Goal: Information Seeking & Learning: Learn about a topic

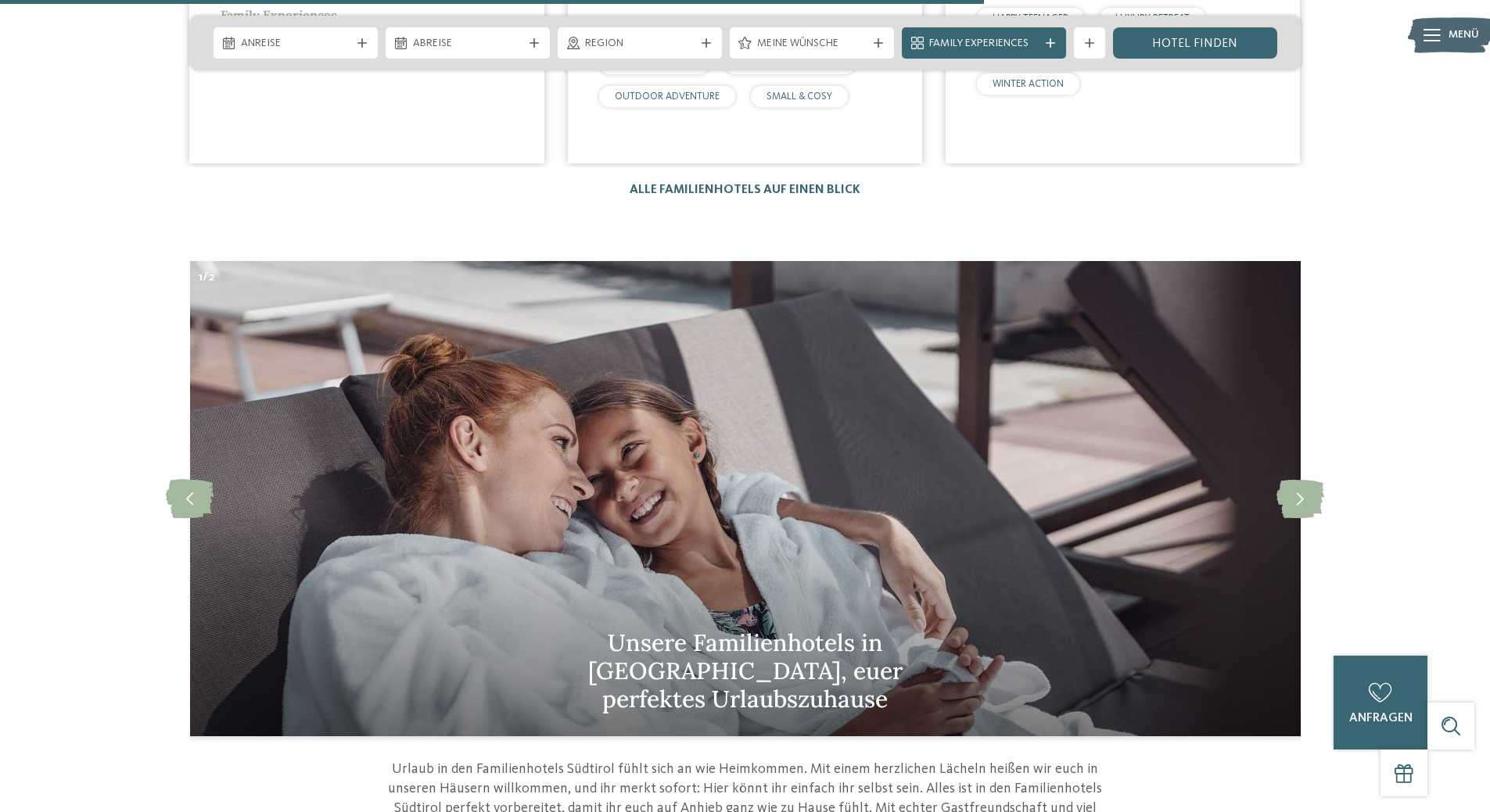
scroll to position [4770, 0]
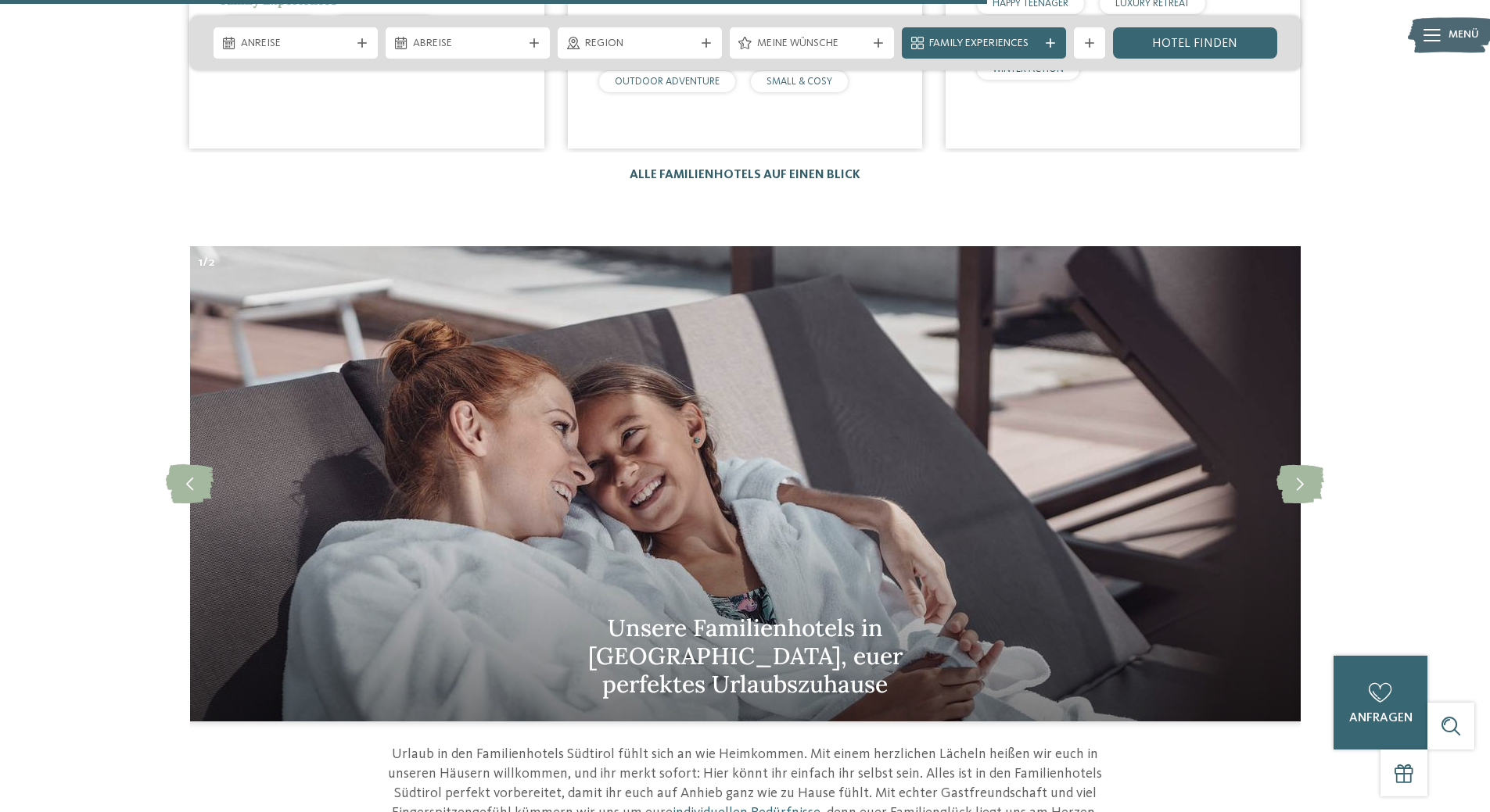
click at [771, 169] on link "Alle Familienhotels auf einen Blick" at bounding box center [745, 175] width 231 height 12
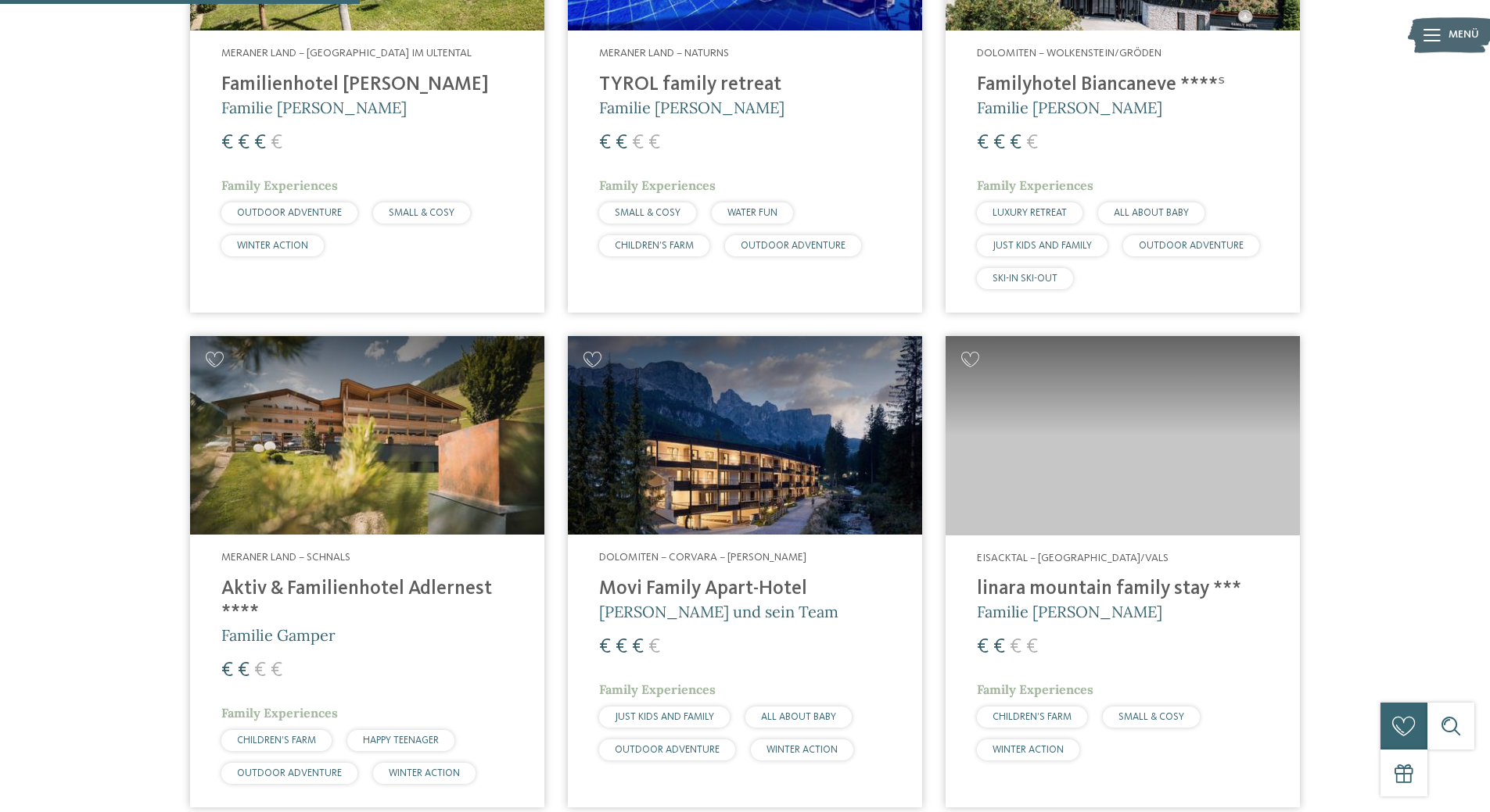
scroll to position [1251, 0]
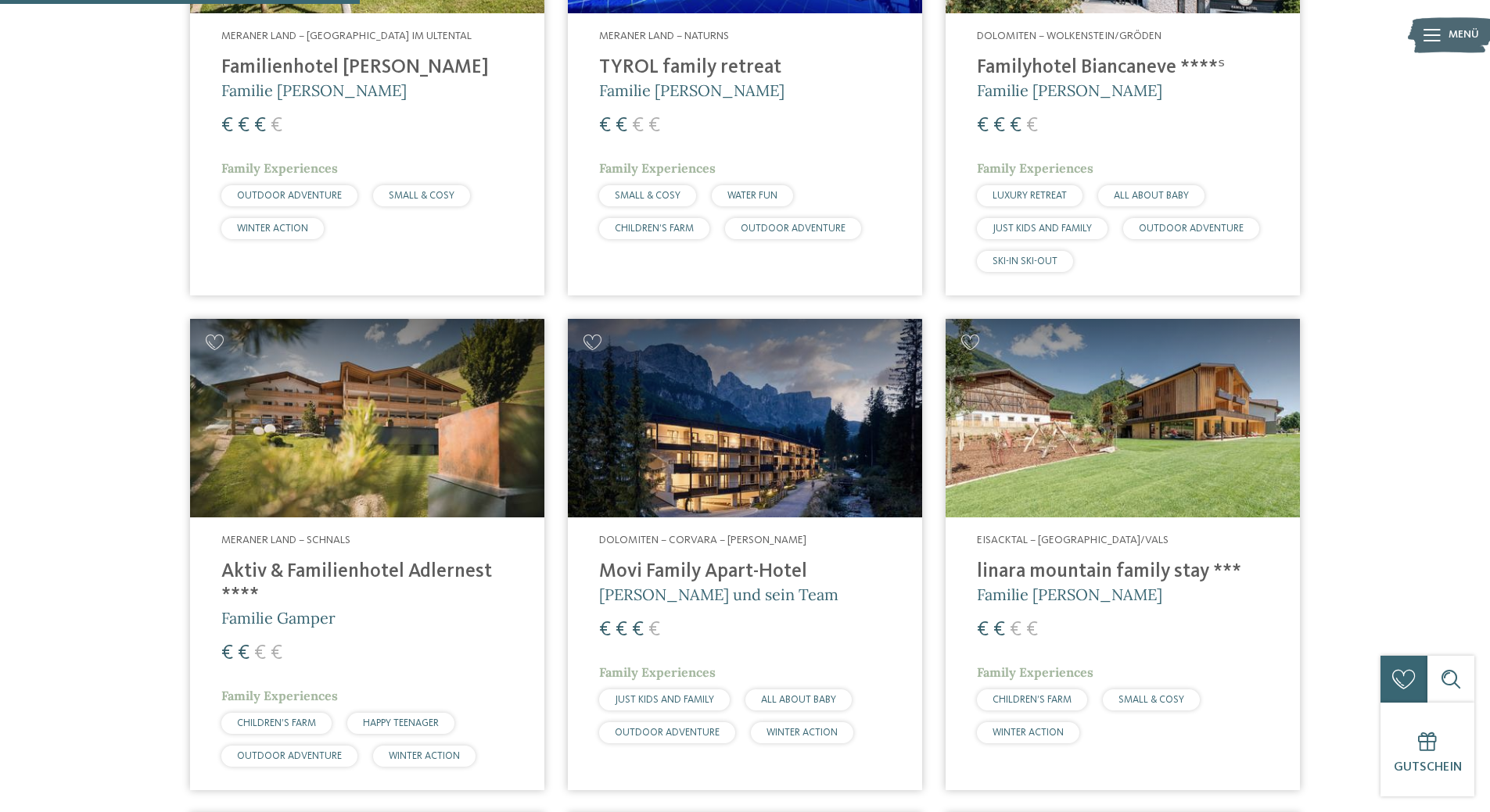
click at [801, 421] on img at bounding box center [745, 419] width 355 height 199
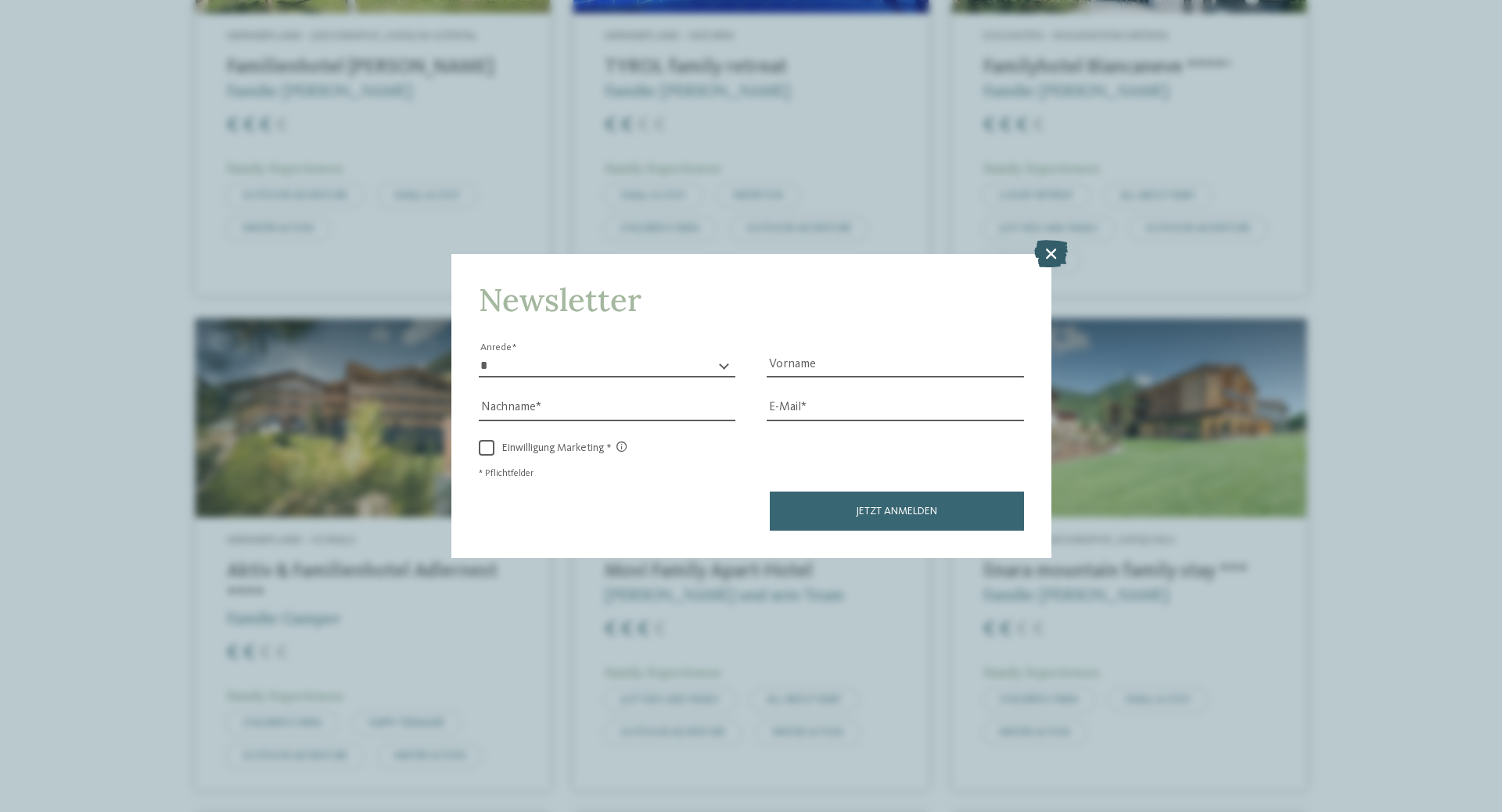
click at [1057, 248] on icon at bounding box center [1051, 253] width 34 height 27
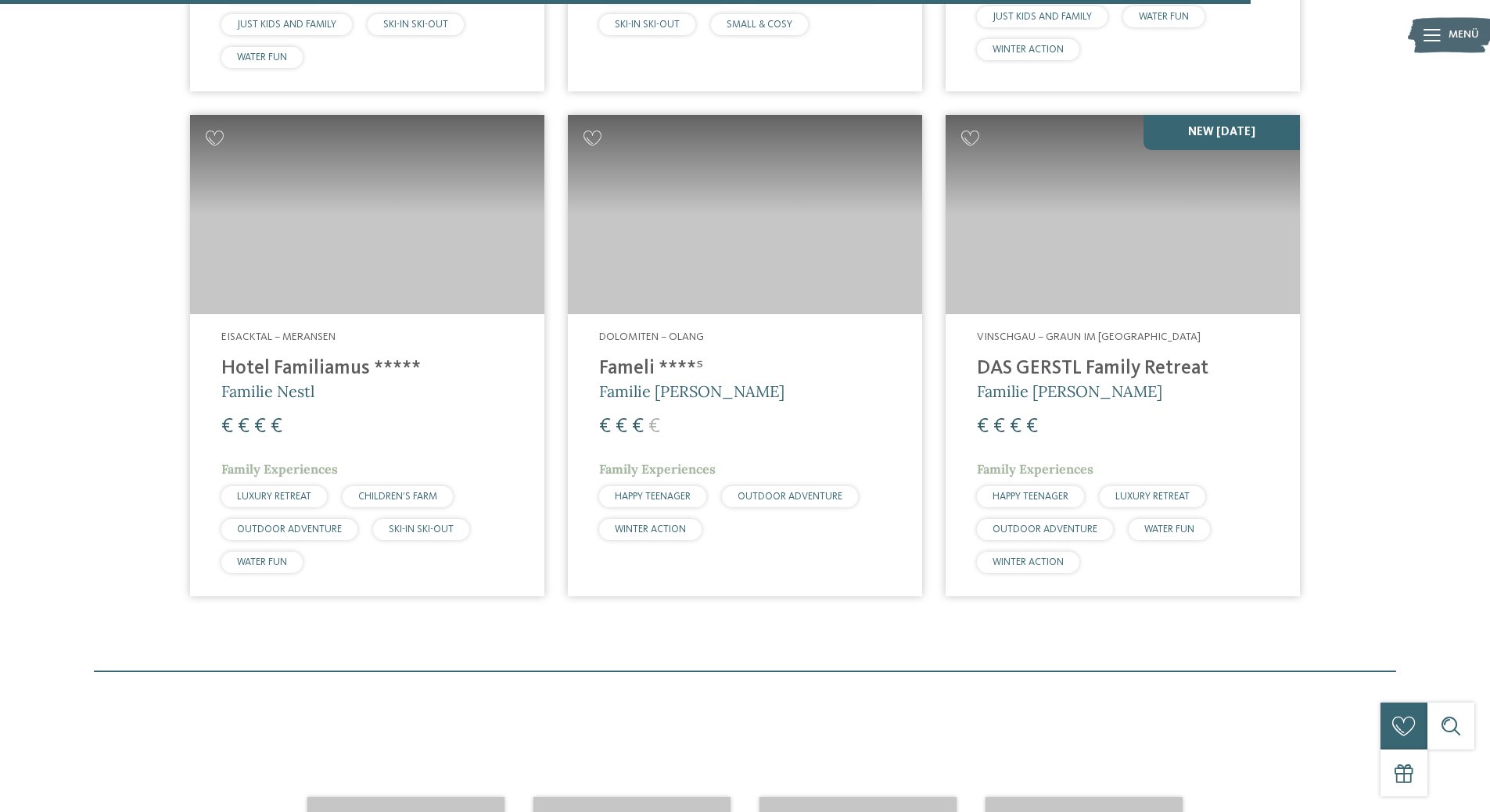
scroll to position [4378, 0]
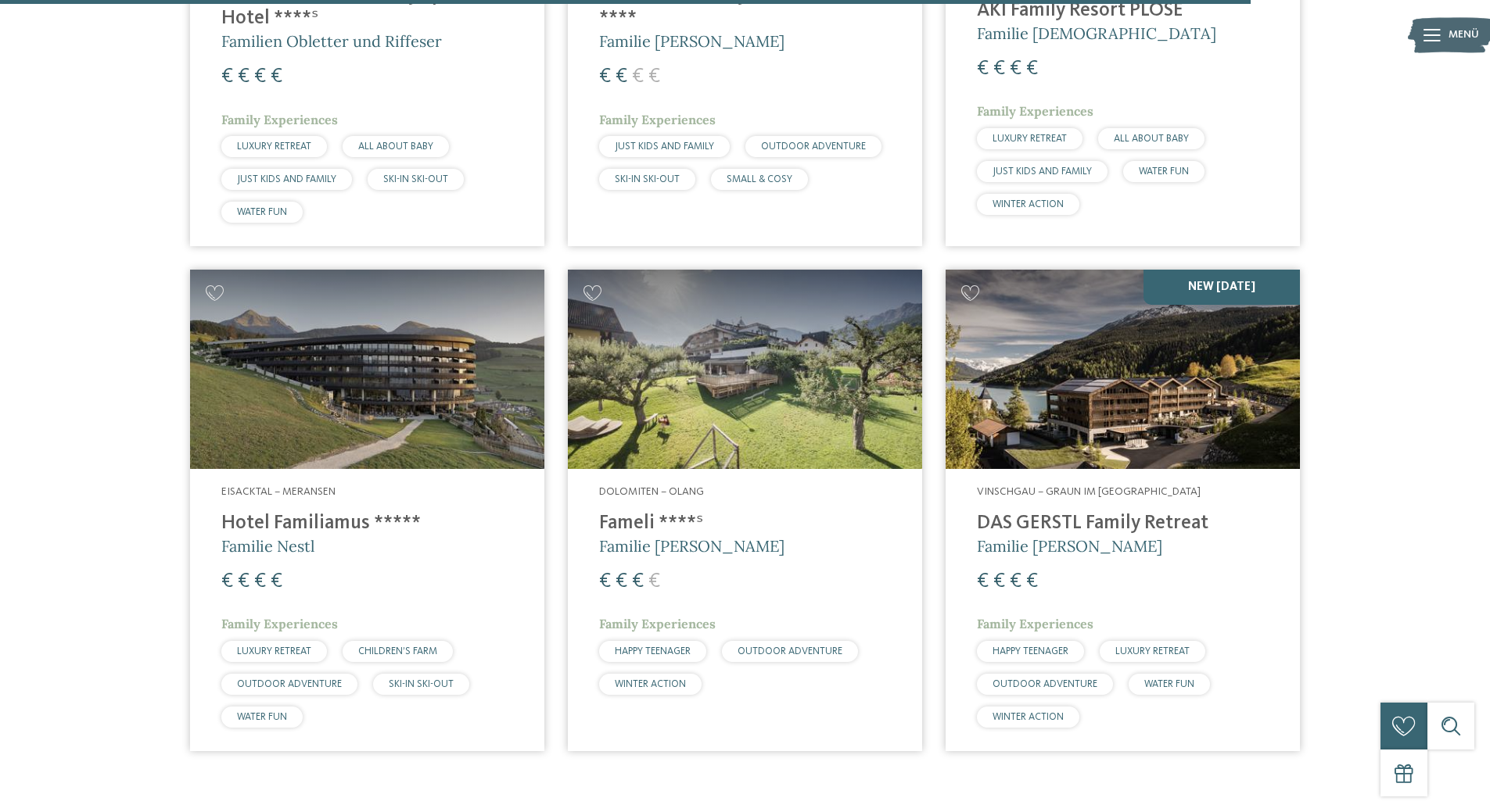
click at [389, 357] on img at bounding box center [367, 369] width 355 height 199
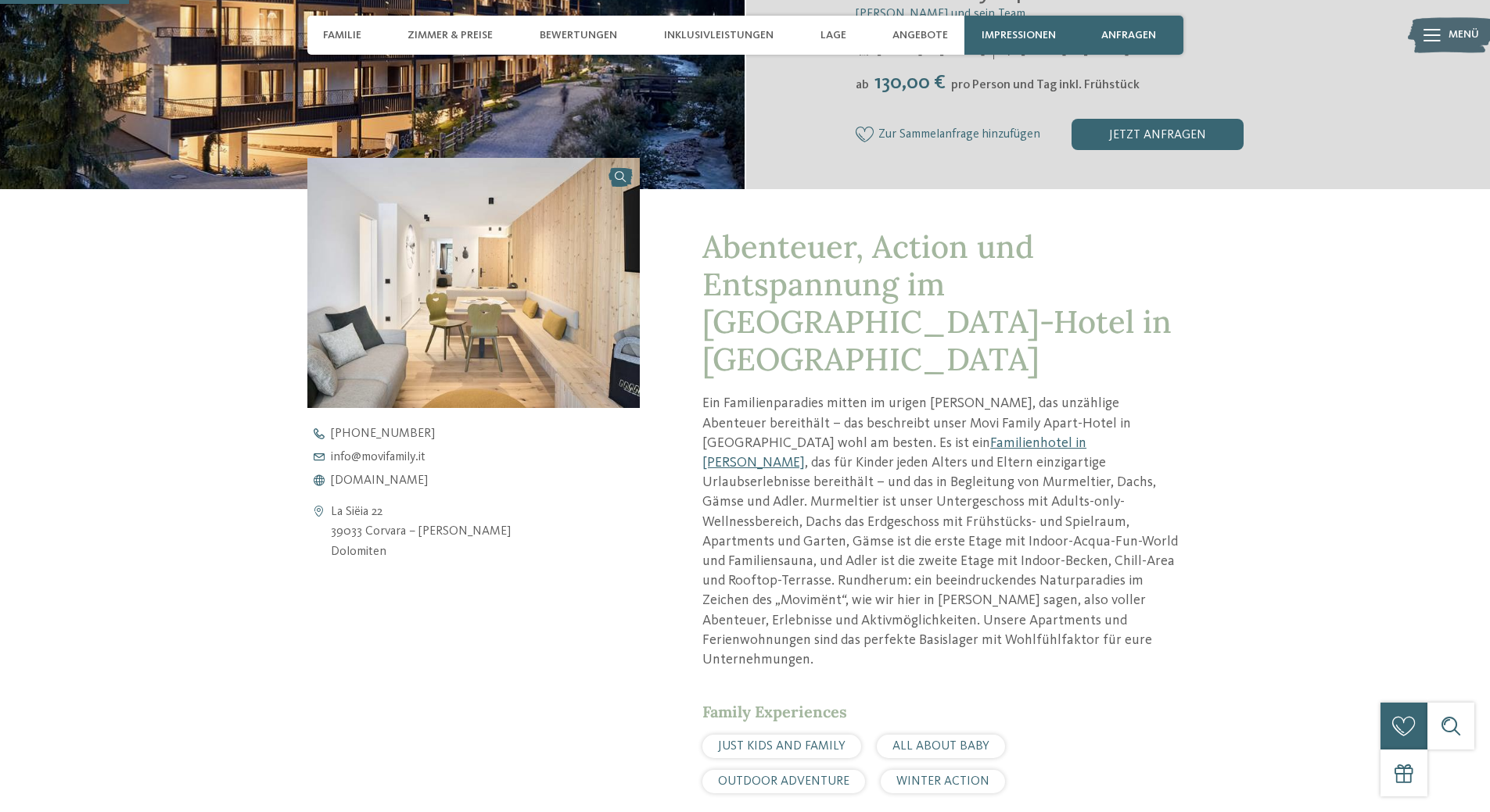
scroll to position [469, 0]
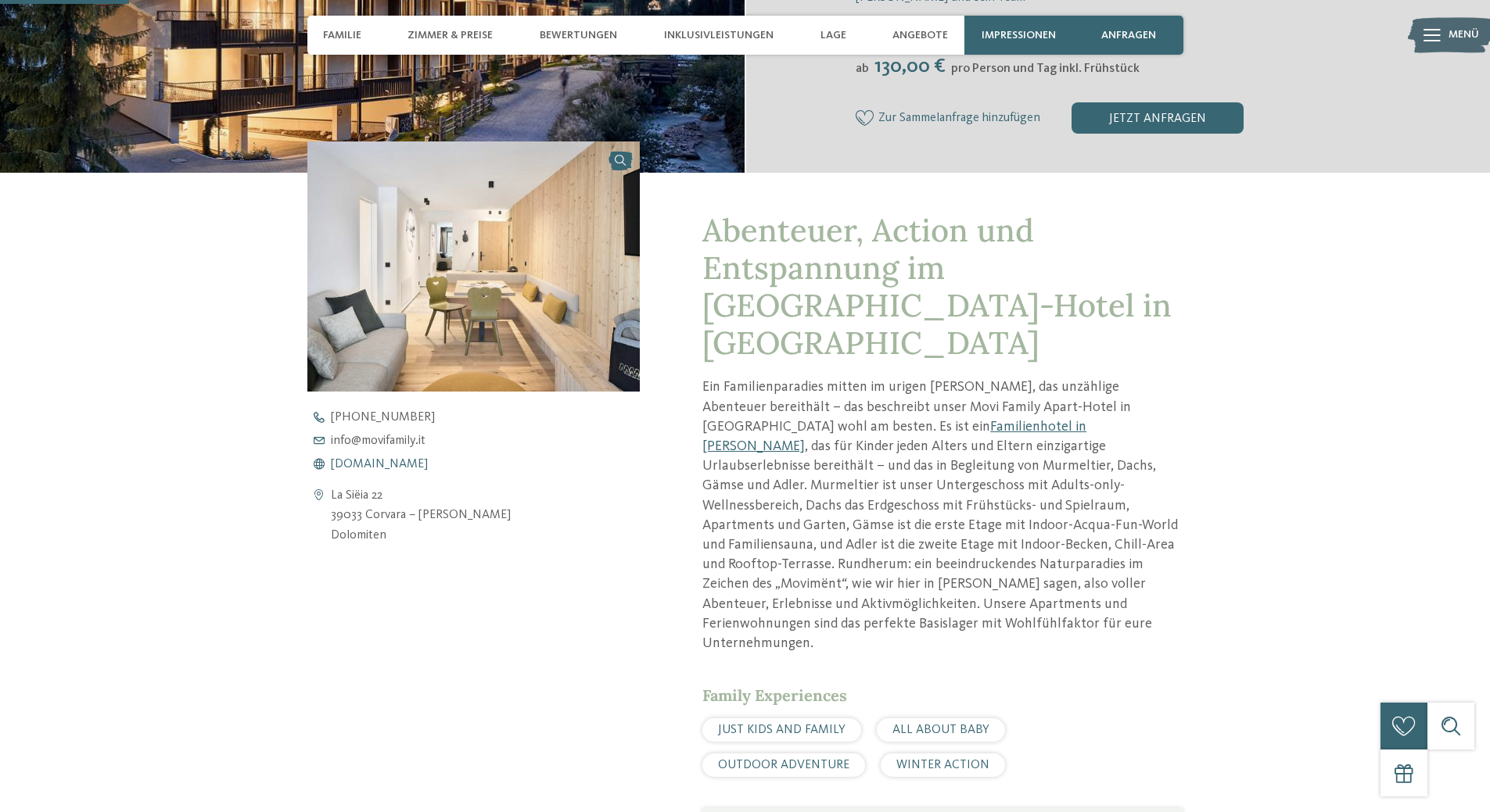
click at [388, 464] on span "www.movifamily.it" at bounding box center [379, 464] width 97 height 12
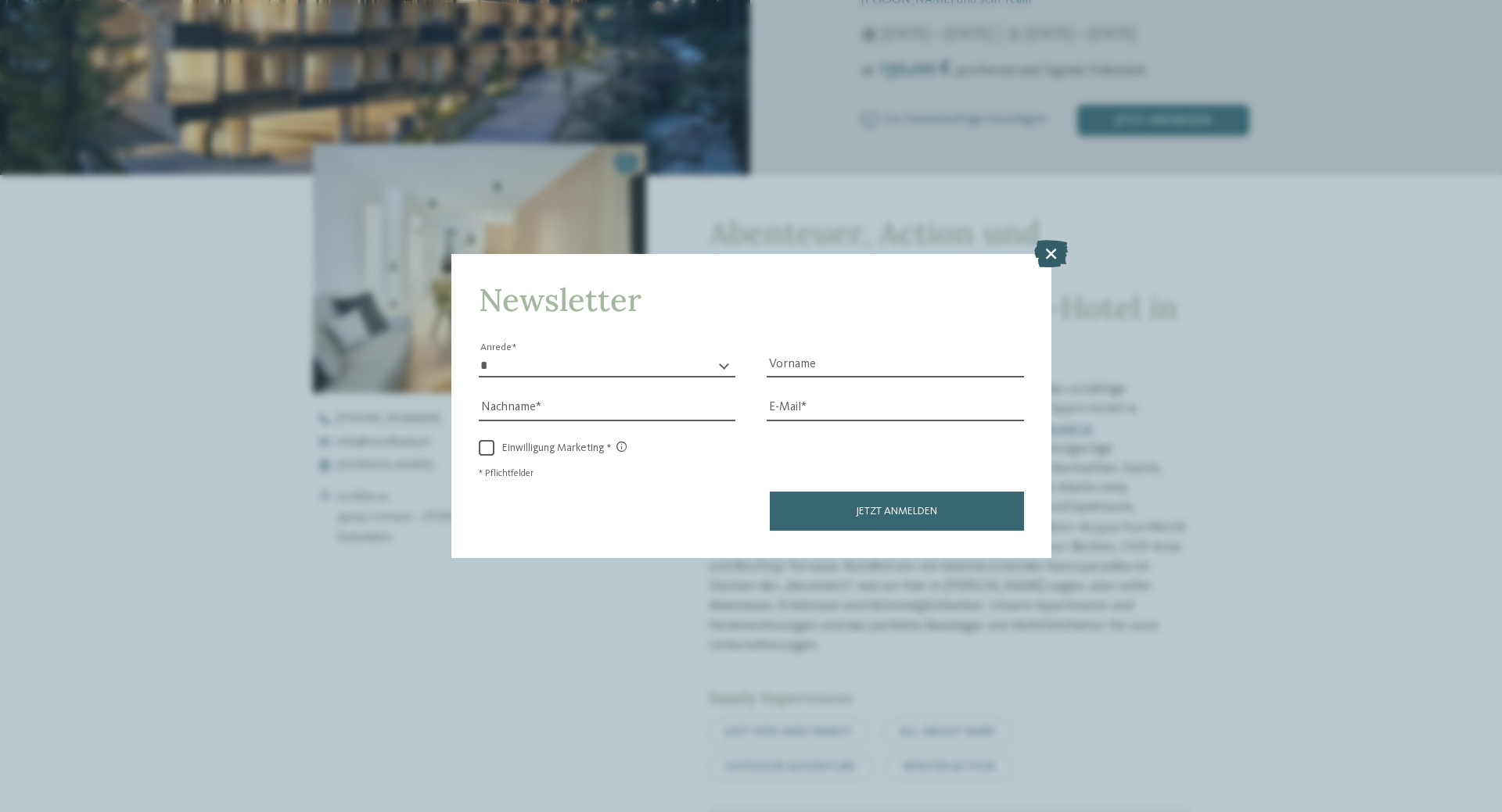
click at [1060, 256] on icon at bounding box center [1051, 253] width 34 height 27
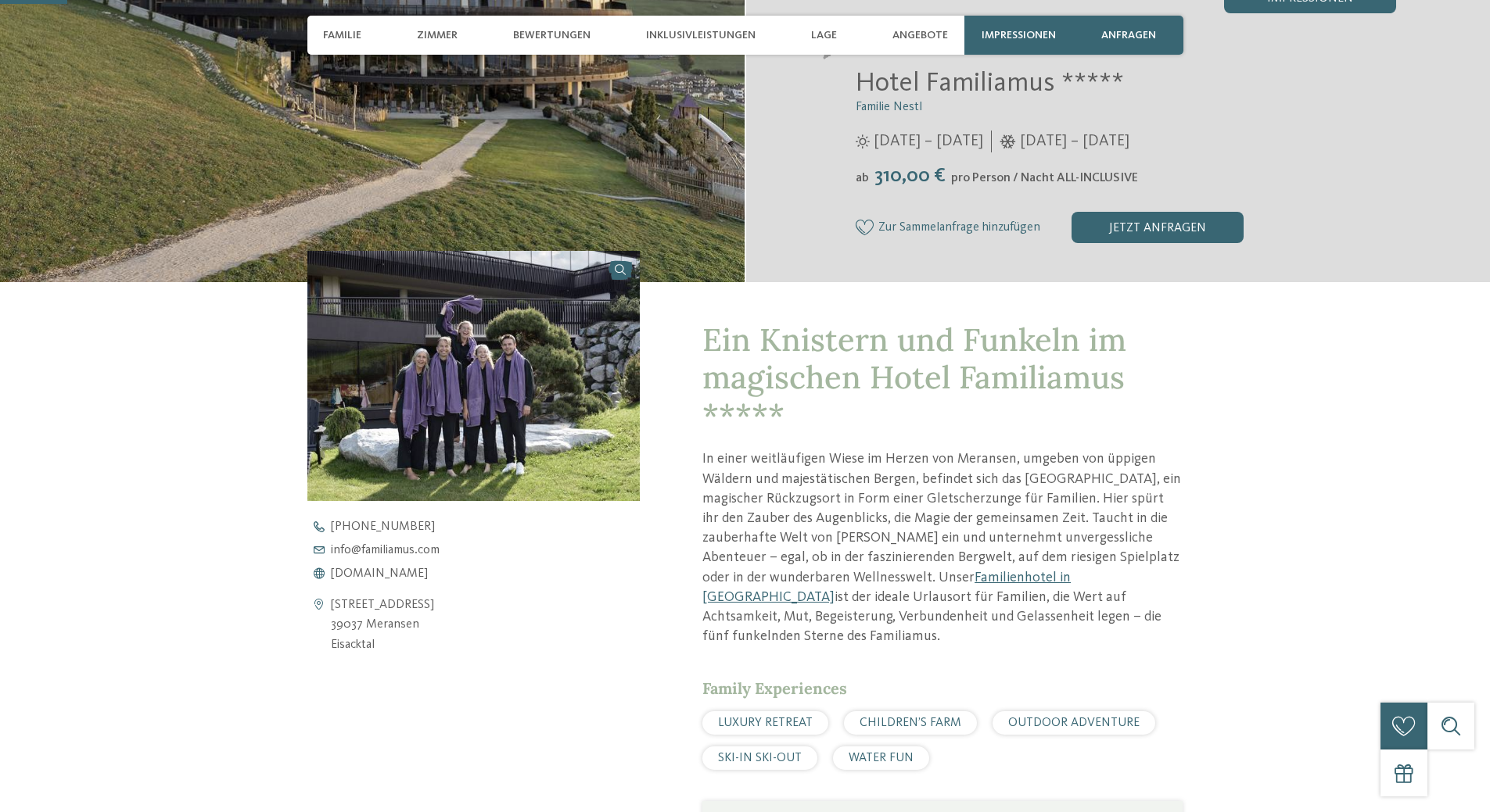
scroll to position [391, 0]
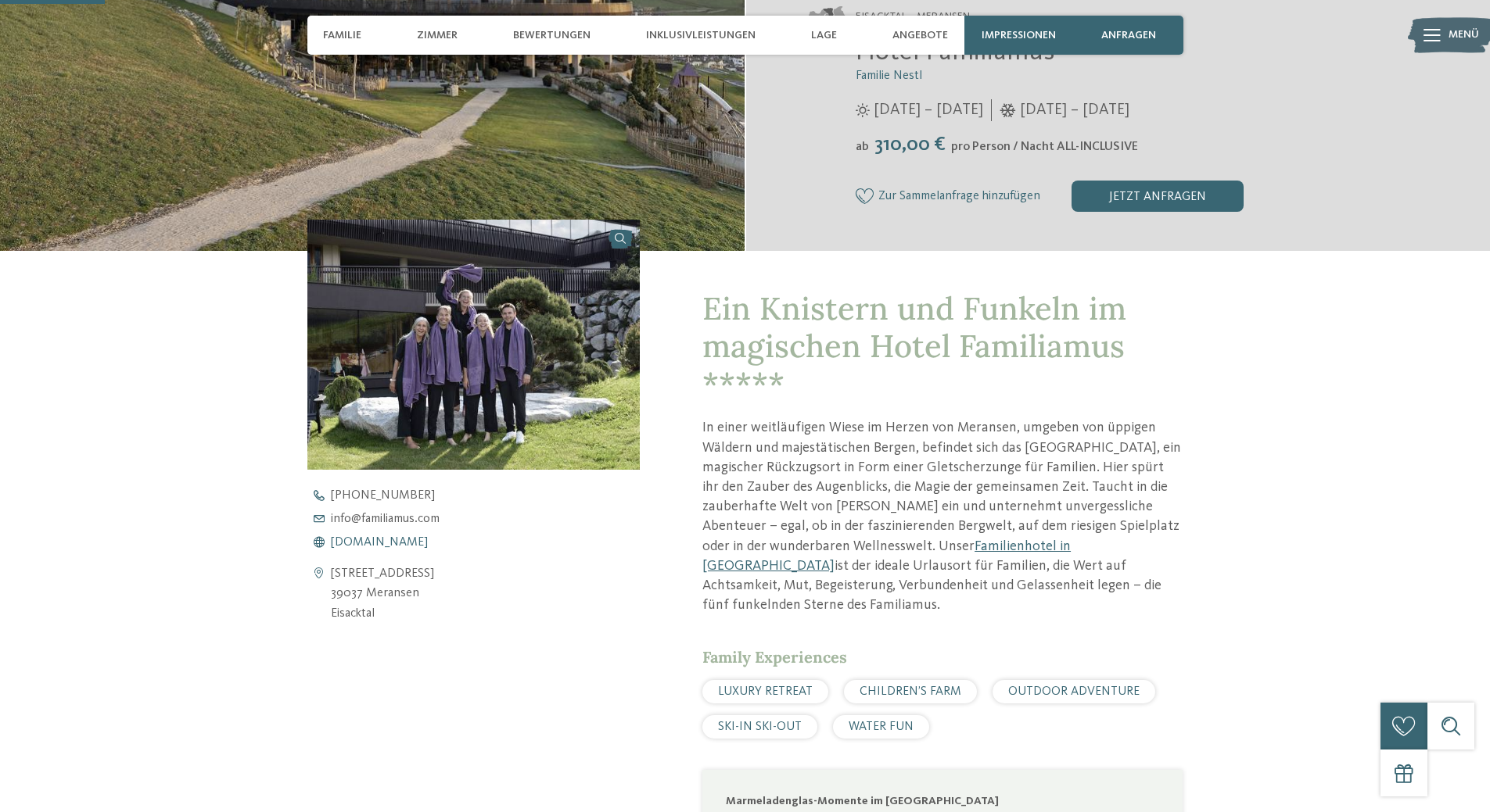
click at [402, 541] on span "www.familiamus.com" at bounding box center [379, 542] width 97 height 12
